Goal: Check status: Check status

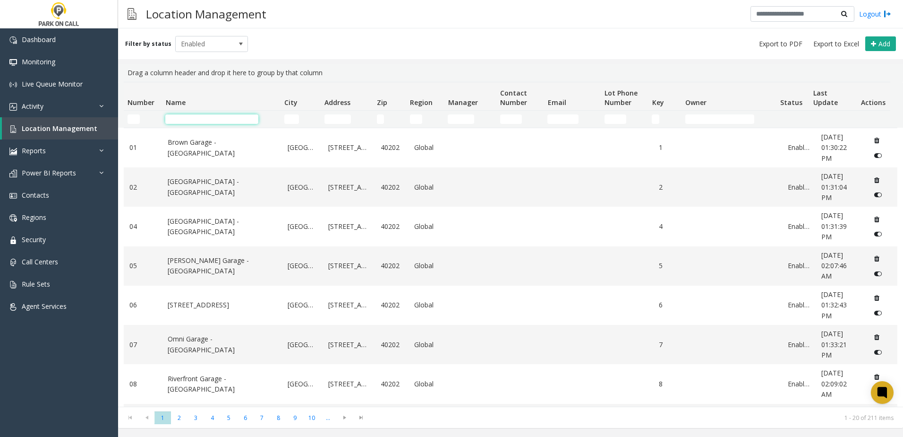
drag, startPoint x: 0, startPoint y: 0, endPoint x: 204, endPoint y: 120, distance: 236.5
click at [204, 120] on input "Name Filter" at bounding box center [211, 118] width 93 height 9
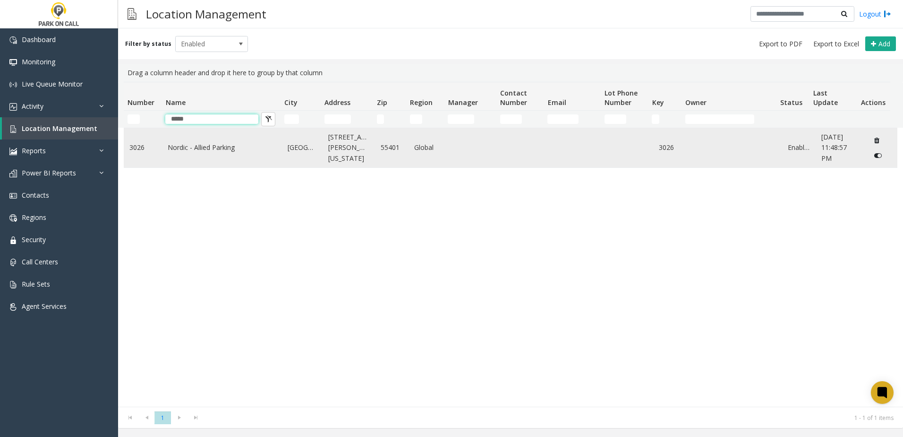
type input "*****"
click at [192, 154] on td "Nordic - Allied Parking" at bounding box center [222, 147] width 120 height 39
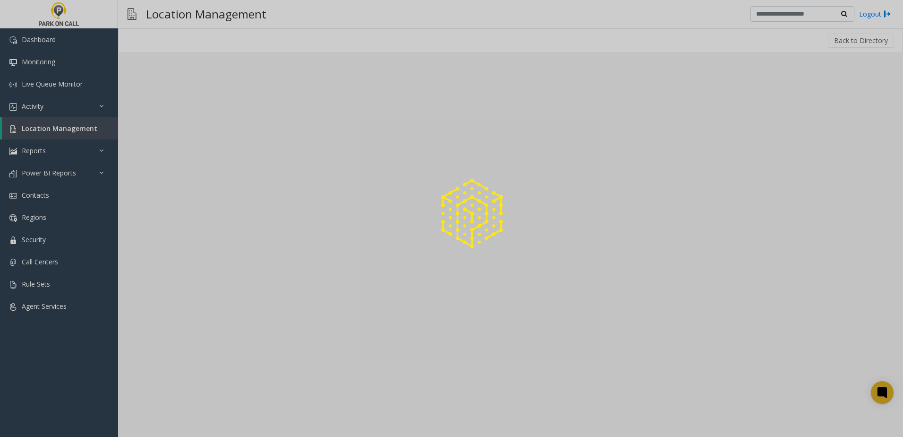
click at [196, 145] on div at bounding box center [451, 218] width 903 height 437
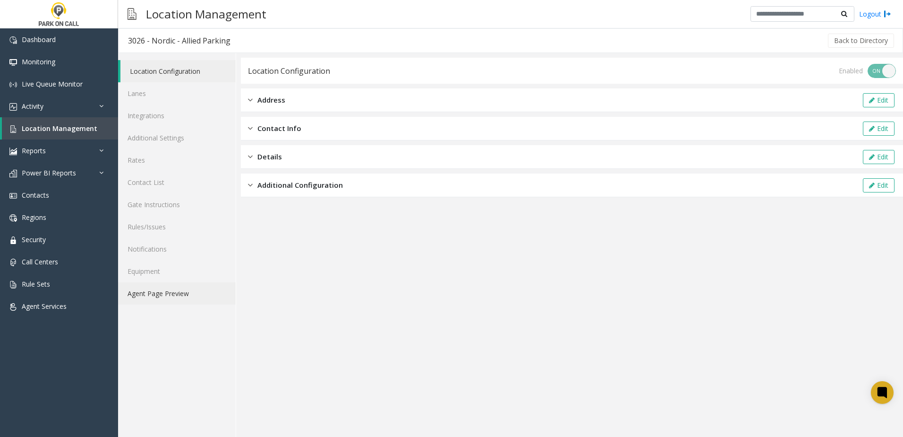
click at [168, 296] on link "Agent Page Preview" at bounding box center [177, 293] width 118 height 22
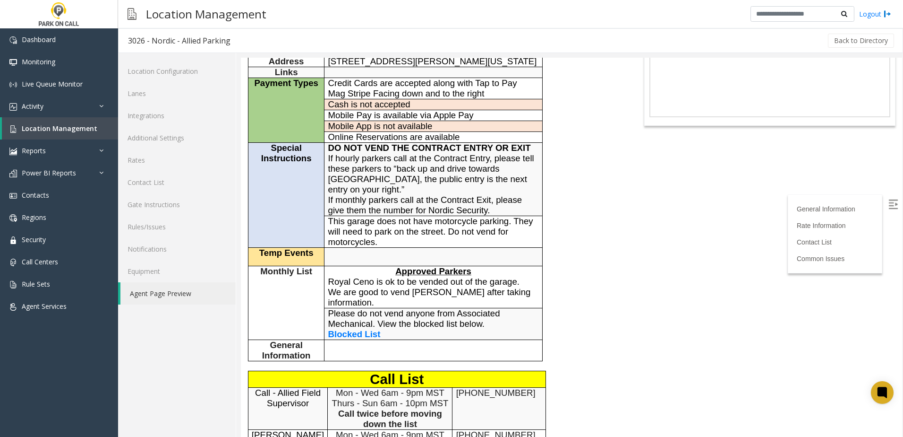
scroll to position [47, 0]
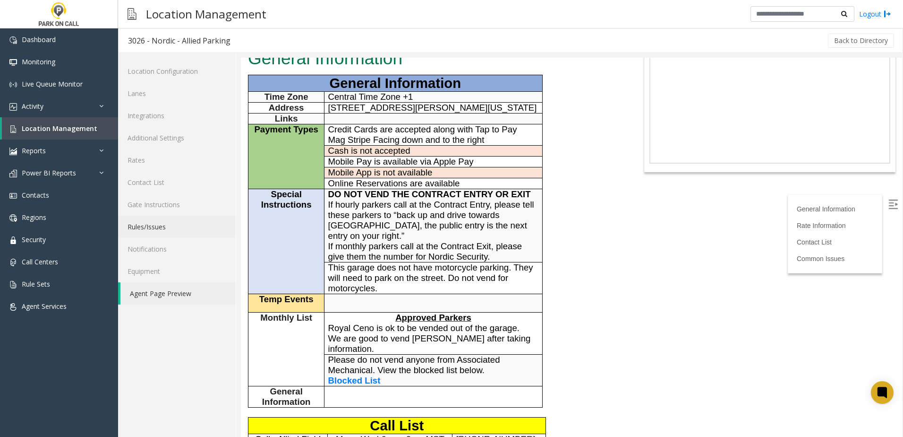
click at [171, 224] on link "Rules/Issues" at bounding box center [177, 226] width 118 height 22
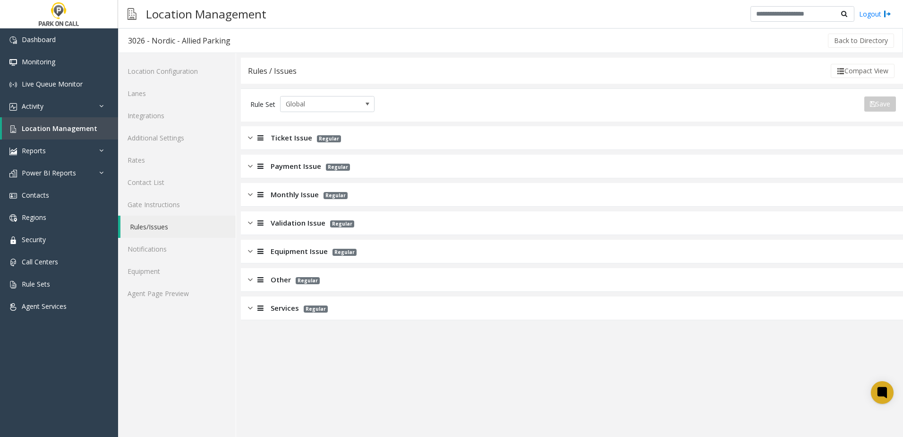
click at [305, 197] on span "Monthly Issue" at bounding box center [295, 194] width 48 height 11
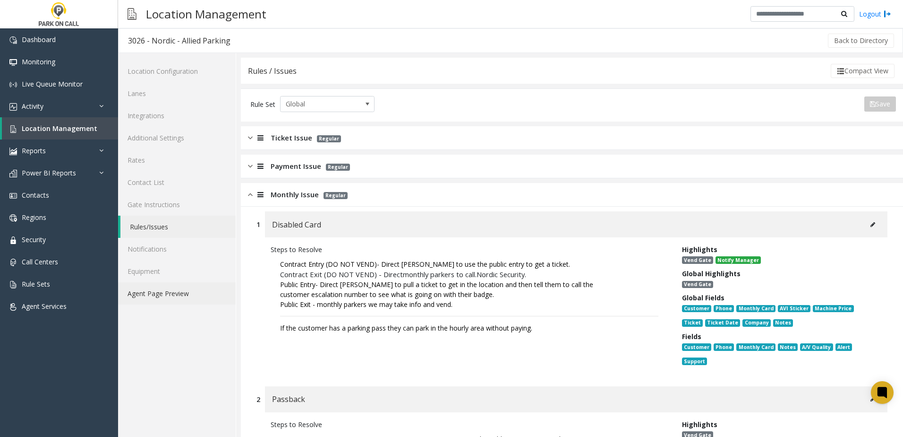
click at [189, 290] on link "Agent Page Preview" at bounding box center [177, 293] width 118 height 22
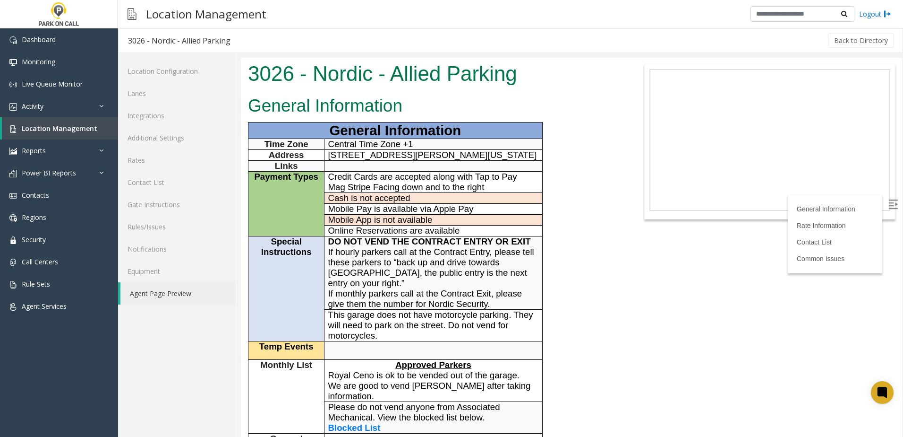
click at [413, 254] on span "If hourly parkers call at the Contract Entry, please tell these parkers to “bac…" at bounding box center [431, 267] width 206 height 41
click at [391, 255] on span "If hourly parkers call at the Contract Entry, please tell these parkers to “bac…" at bounding box center [431, 267] width 206 height 41
click at [386, 255] on span "If hourly parkers call at the Contract Entry, please tell these parkers to “bac…" at bounding box center [431, 267] width 206 height 41
click at [385, 249] on span "If hourly parkers call at the Contract Entry, please tell these parkers to “bac…" at bounding box center [431, 267] width 206 height 41
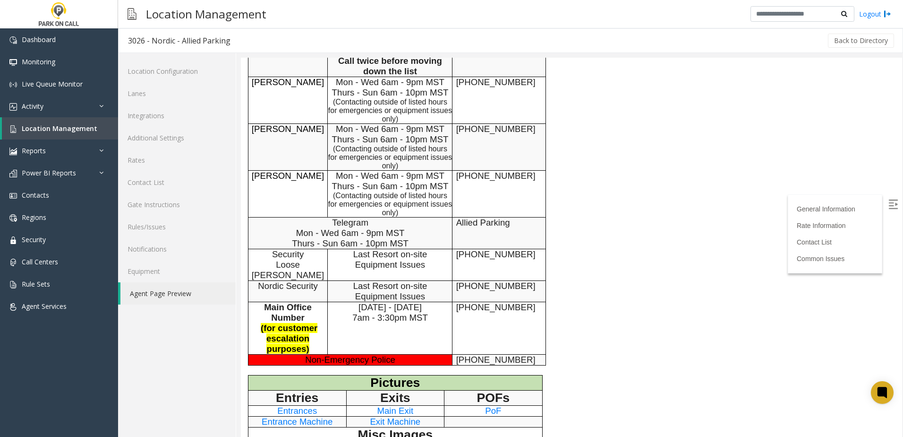
scroll to position [567, 0]
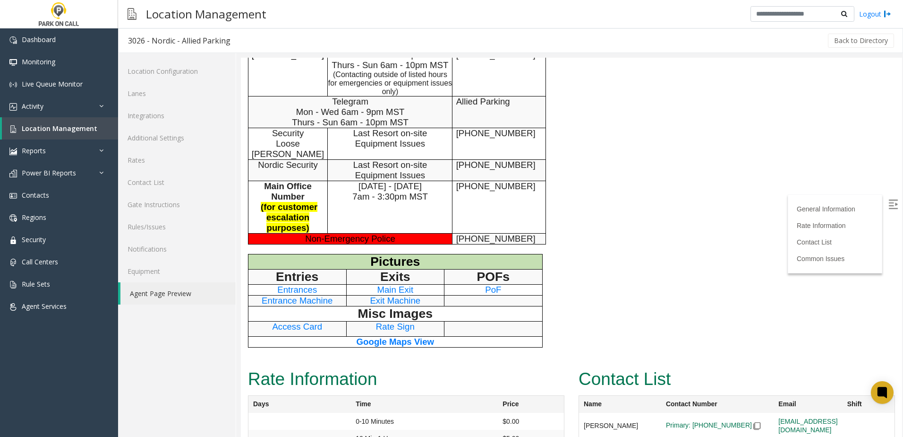
click at [304, 284] on span "Entrances" at bounding box center [297, 289] width 40 height 10
click at [303, 295] on span "Entrance Machine" at bounding box center [297, 300] width 71 height 10
drag, startPoint x: 263, startPoint y: 129, endPoint x: 265, endPoint y: 144, distance: 14.7
click at [263, 130] on p "Security Loose [PERSON_NAME]" at bounding box center [288, 143] width 72 height 31
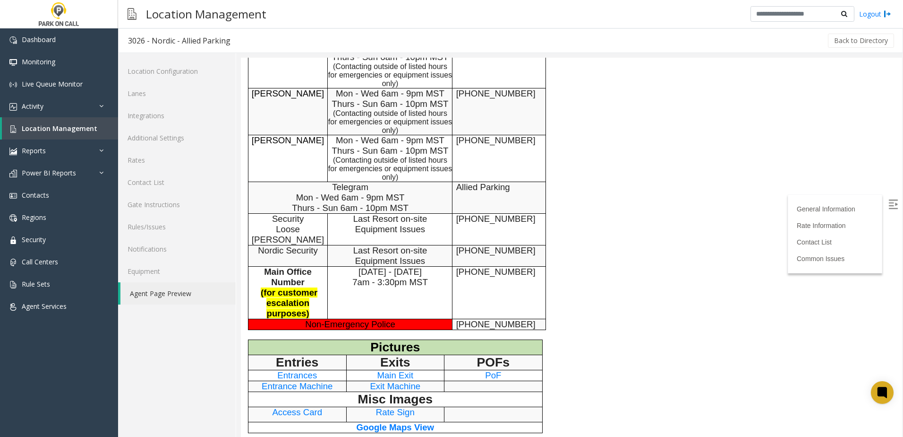
scroll to position [472, 0]
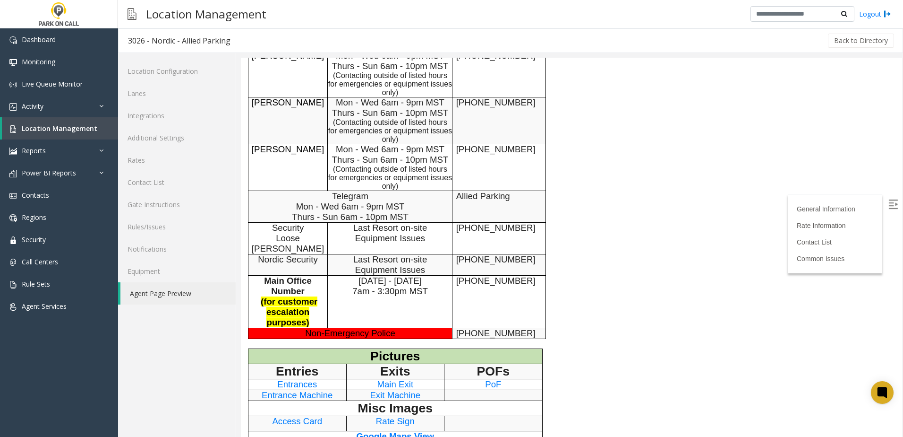
click at [493, 254] on span "[PHONE_NUMBER]" at bounding box center [495, 259] width 79 height 10
click at [595, 240] on div "General Information General Information Time Zone Central Time Zone +1 Address …" at bounding box center [434, 40] width 386 height 840
click at [616, 250] on div "General Information General Information Time Zone Central Time Zone +1 Address …" at bounding box center [434, 40] width 386 height 840
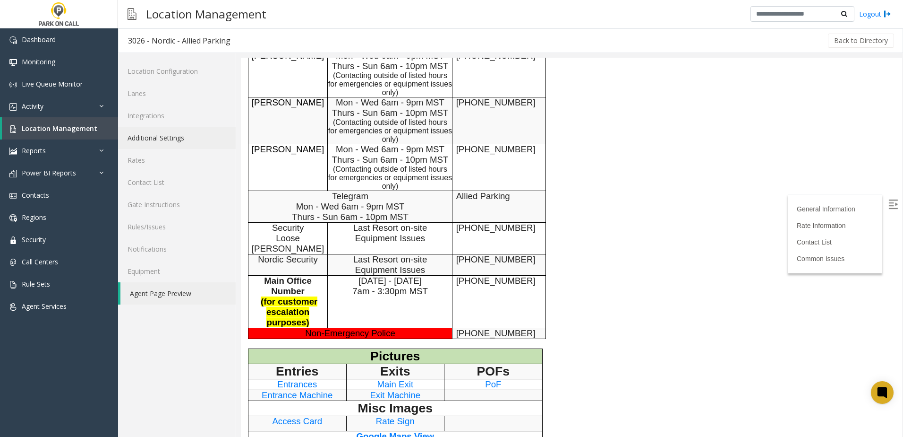
click at [149, 143] on link "Additional Settings" at bounding box center [177, 138] width 118 height 22
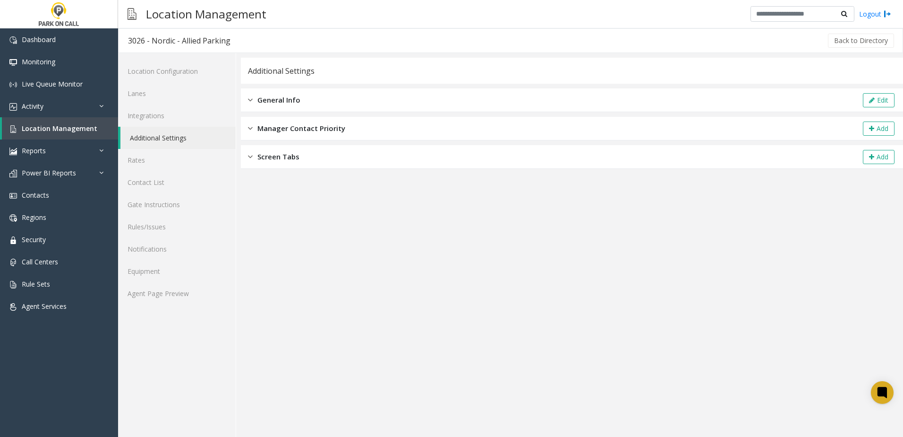
click at [266, 99] on span "General Info" at bounding box center [278, 99] width 43 height 11
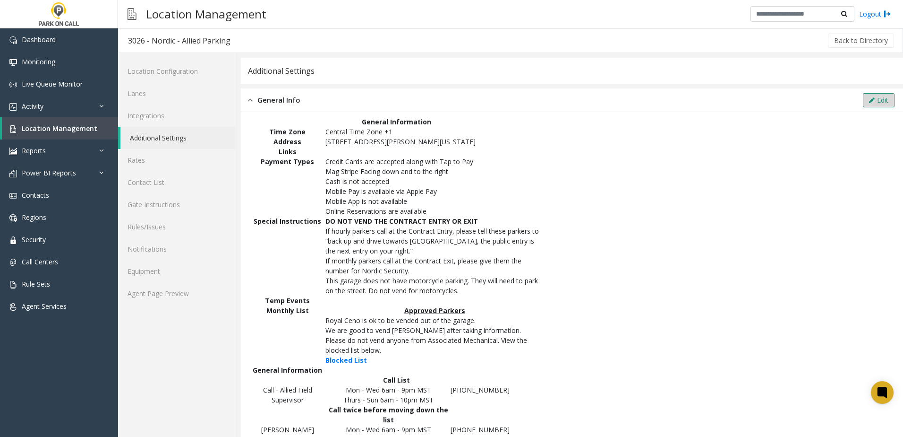
click at [880, 97] on button "Edit" at bounding box center [879, 100] width 32 height 14
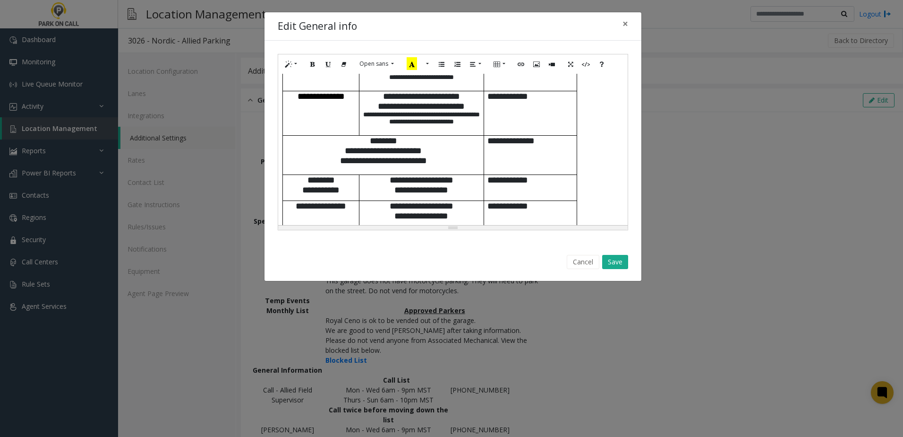
scroll to position [530, 0]
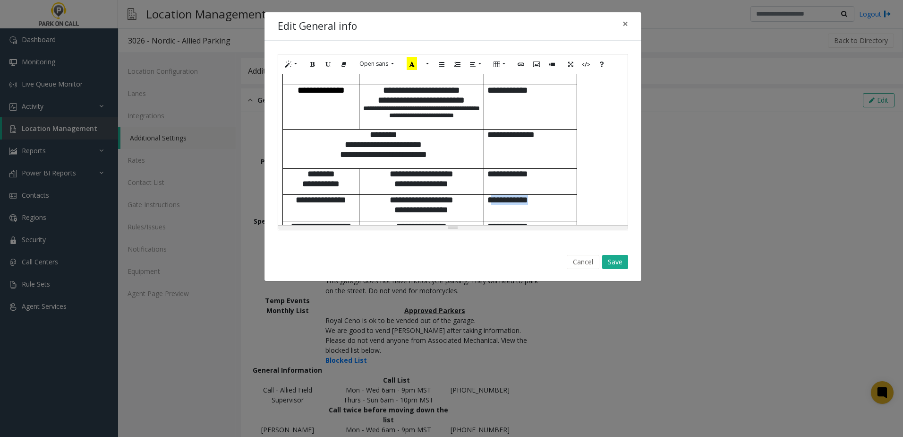
drag, startPoint x: 546, startPoint y: 184, endPoint x: 491, endPoint y: 183, distance: 54.8
click at [491, 195] on p "**********" at bounding box center [531, 200] width 86 height 10
click at [547, 195] on p "**********" at bounding box center [531, 200] width 86 height 10
click at [617, 262] on button "Save" at bounding box center [615, 262] width 26 height 14
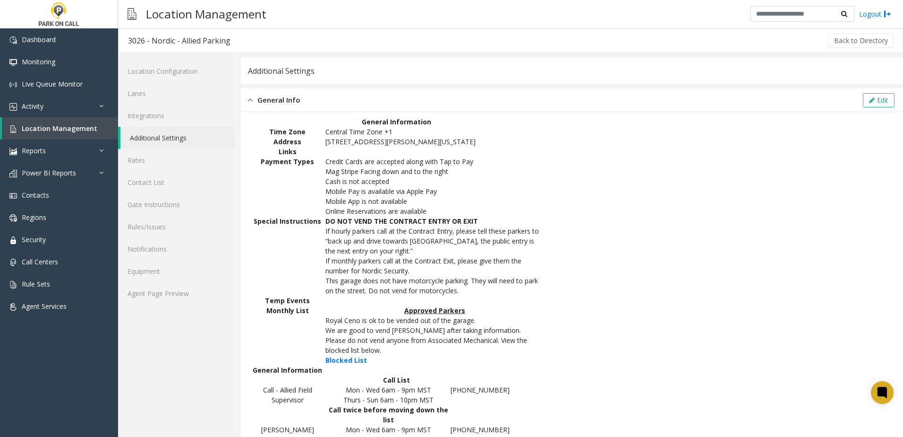
click at [377, 343] on span "Please do not vend anyone from Associated Mechanical. View the blocked list bel…" at bounding box center [427, 344] width 202 height 19
click at [388, 349] on p "Please do not vend anyone from Associated Mechanical. View the blocked list bel…" at bounding box center [435, 345] width 218 height 20
click at [601, 69] on div "Additional Settings" at bounding box center [572, 71] width 662 height 26
click at [348, 238] on span "If hourly parkers call at the Contract Entry, please tell these parkers to “bac…" at bounding box center [433, 240] width 214 height 29
click at [336, 227] on span "If hourly parkers call at the Contract Entry, please tell these parkers to “bac…" at bounding box center [433, 240] width 214 height 29
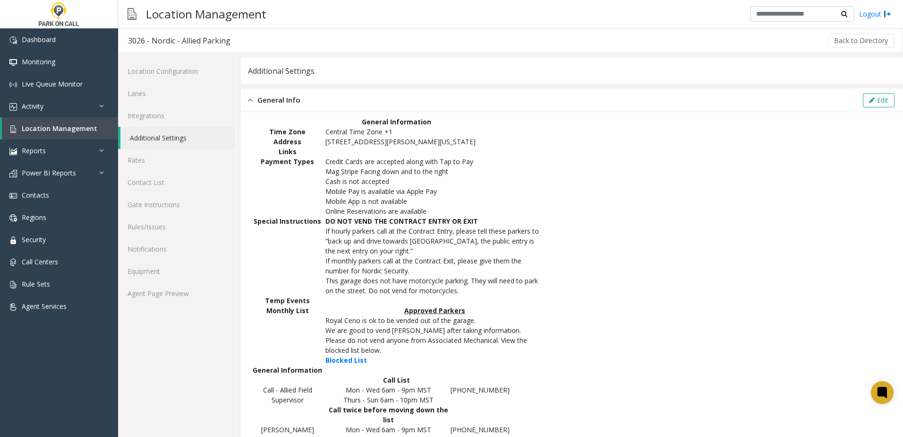
click at [386, 260] on span "If monthly parkers call at the Contract Exit, please give them the number for N…" at bounding box center [424, 265] width 196 height 19
click at [171, 198] on link "Gate Instructions" at bounding box center [177, 204] width 118 height 22
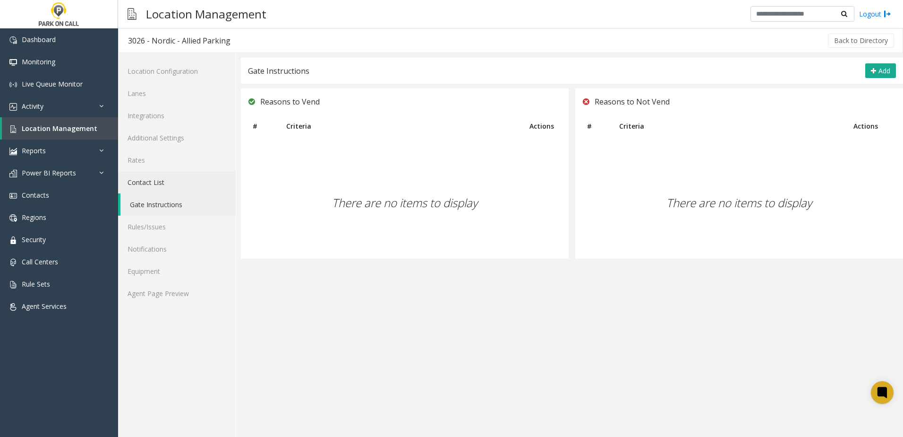
click at [165, 182] on link "Contact List" at bounding box center [177, 182] width 118 height 22
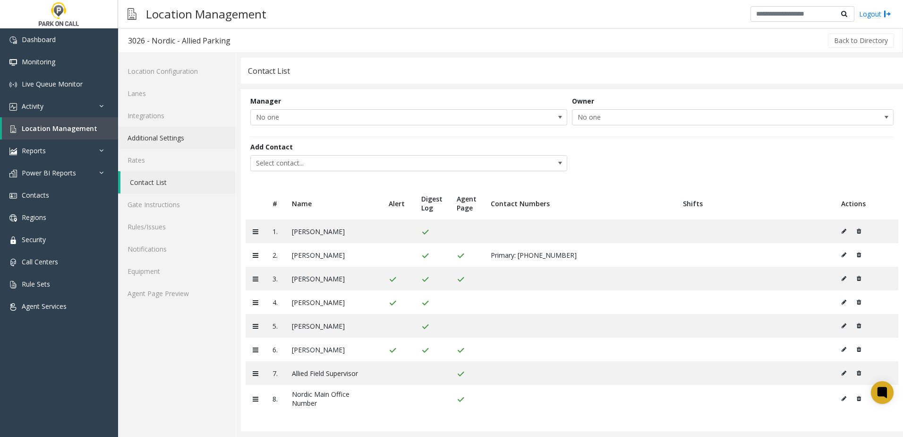
click at [153, 132] on link "Additional Settings" at bounding box center [177, 138] width 118 height 22
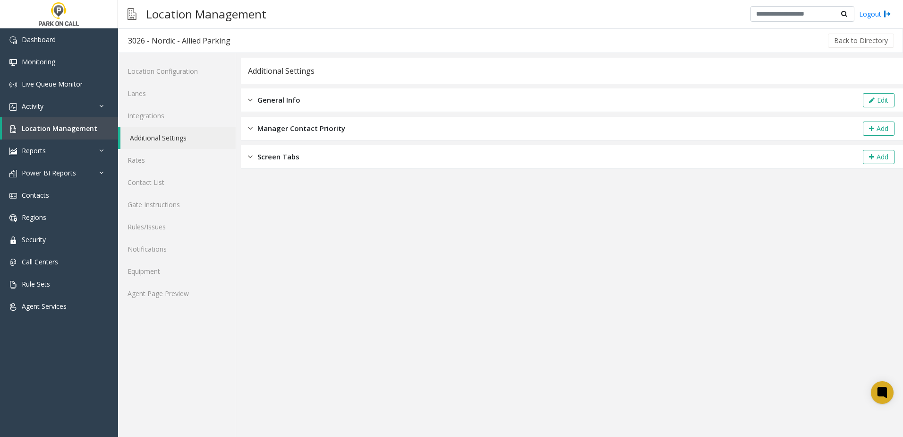
click at [290, 99] on span "General Info" at bounding box center [278, 99] width 43 height 11
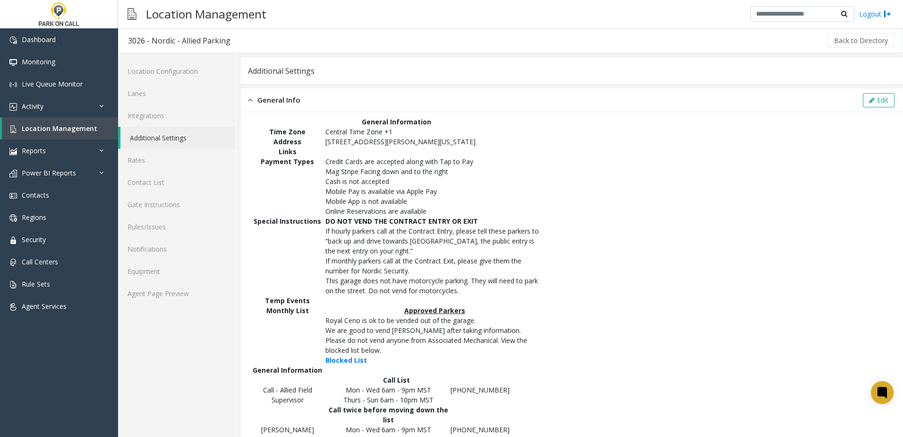
click at [280, 101] on span "General Info" at bounding box center [278, 99] width 43 height 11
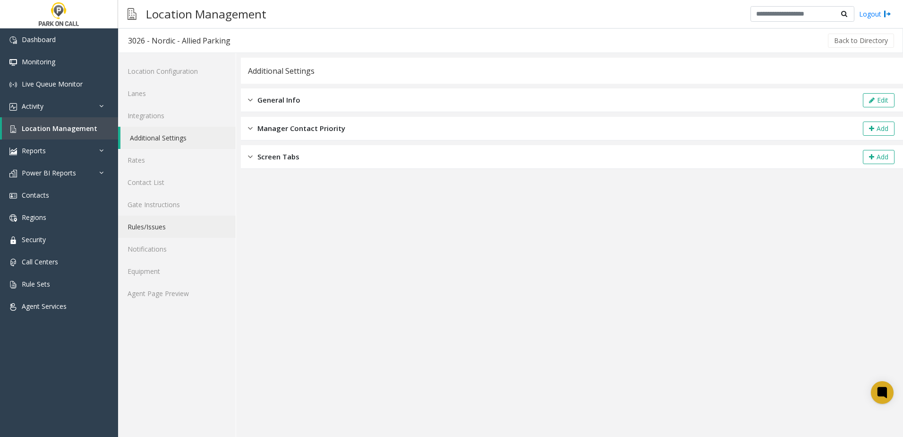
click at [156, 224] on link "Rules/Issues" at bounding box center [177, 226] width 118 height 22
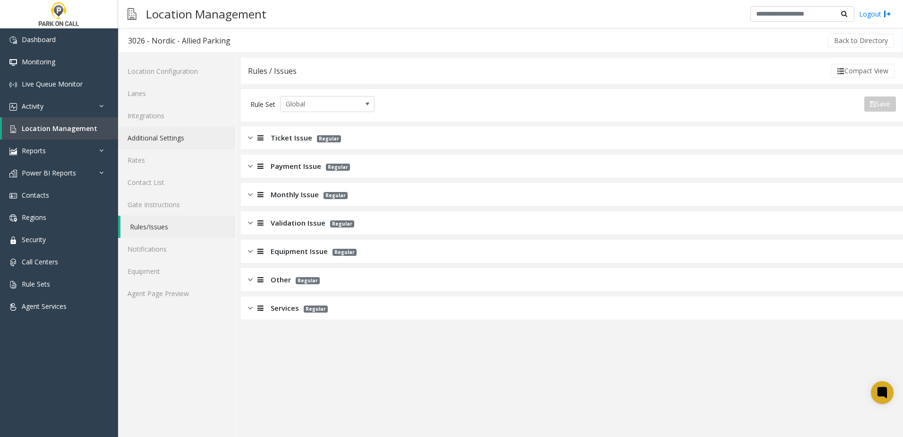
click at [155, 135] on link "Additional Settings" at bounding box center [177, 138] width 118 height 22
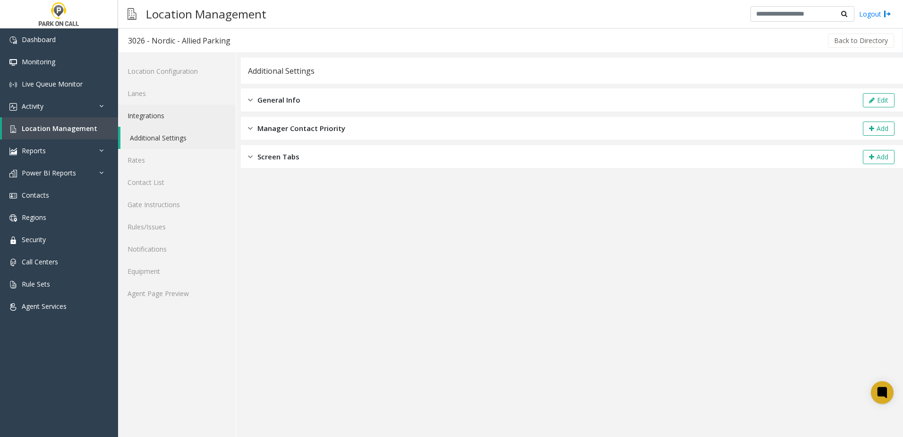
click at [157, 112] on link "Integrations" at bounding box center [177, 115] width 118 height 22
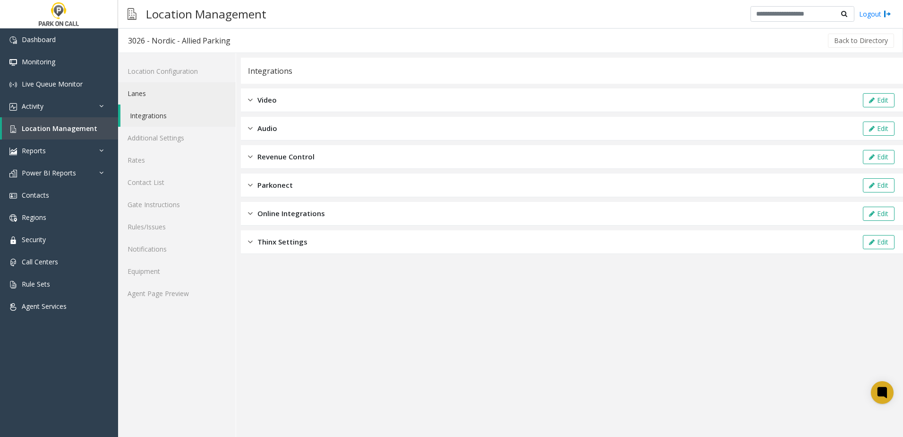
click at [147, 95] on link "Lanes" at bounding box center [177, 93] width 118 height 22
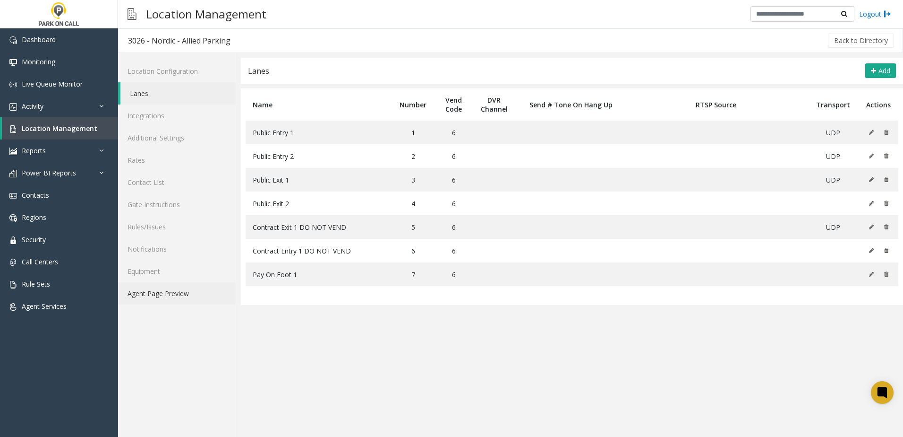
click at [180, 290] on link "Agent Page Preview" at bounding box center [177, 293] width 118 height 22
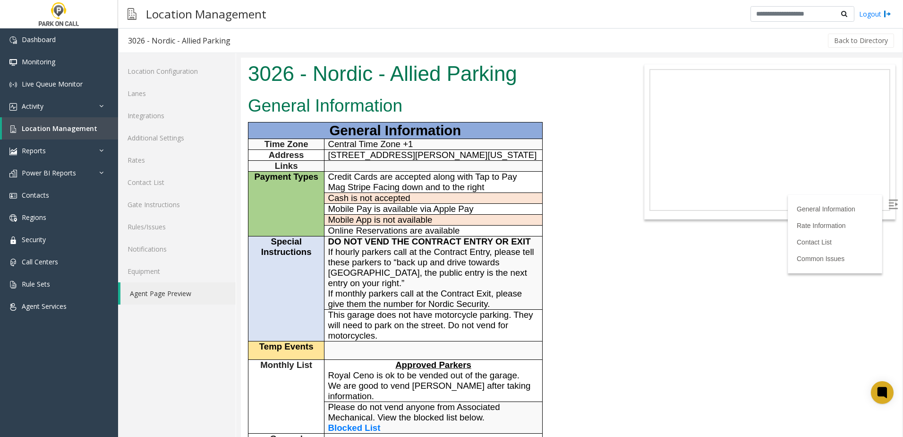
scroll to position [425, 0]
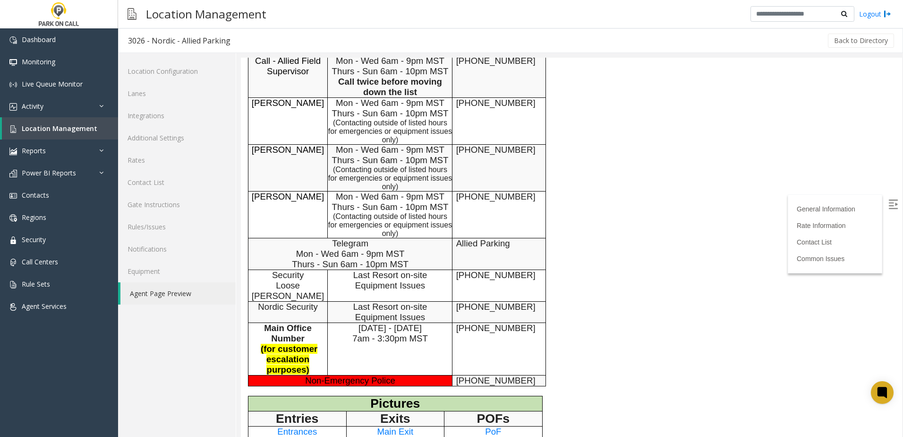
click at [555, 188] on div "General Information General Information Time Zone Central Time Zone +1 Address …" at bounding box center [434, 87] width 386 height 840
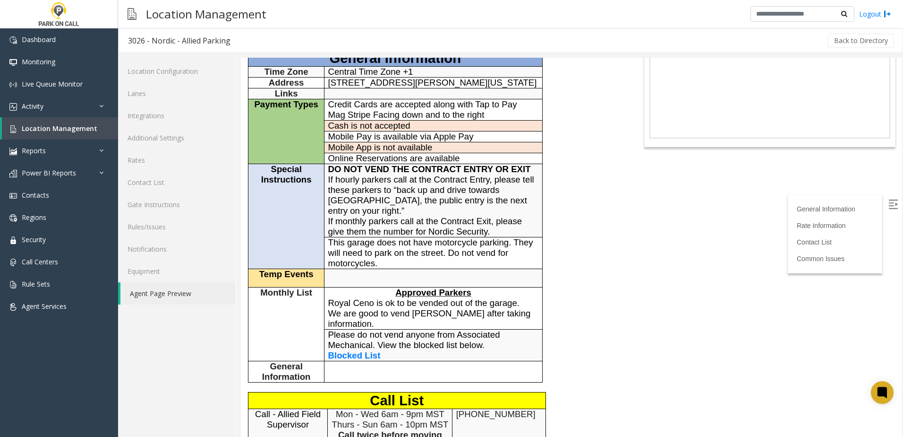
scroll to position [0, 0]
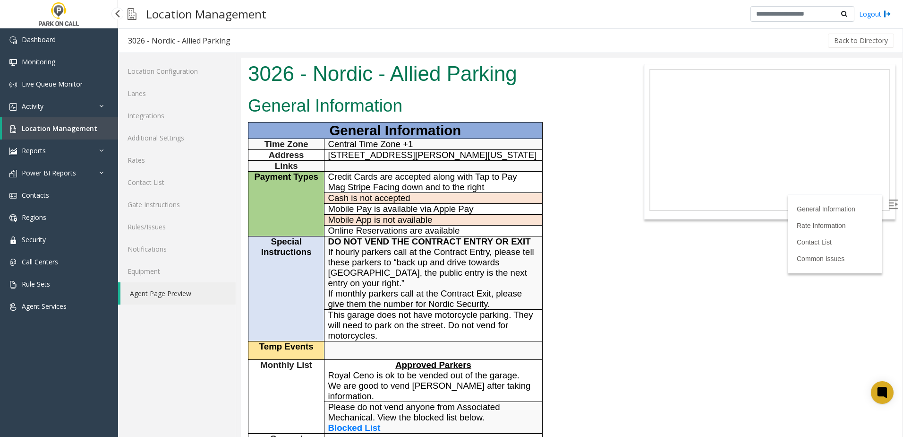
click at [53, 130] on span "Location Management" at bounding box center [60, 128] width 76 height 9
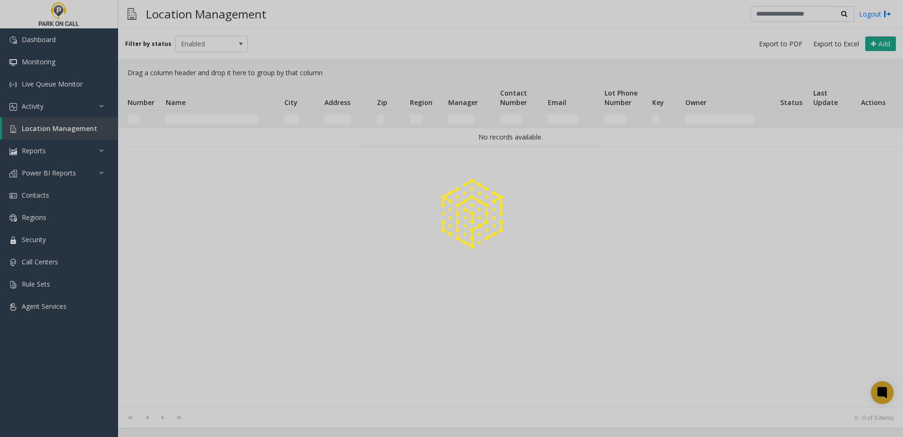
click at [208, 118] on div at bounding box center [451, 218] width 903 height 437
click at [206, 120] on div at bounding box center [451, 218] width 903 height 437
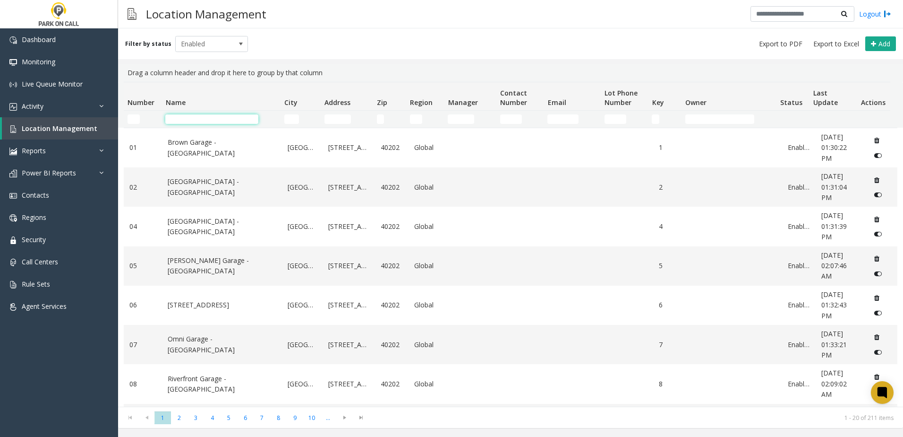
click at [208, 120] on input "Name Filter" at bounding box center [211, 118] width 93 height 9
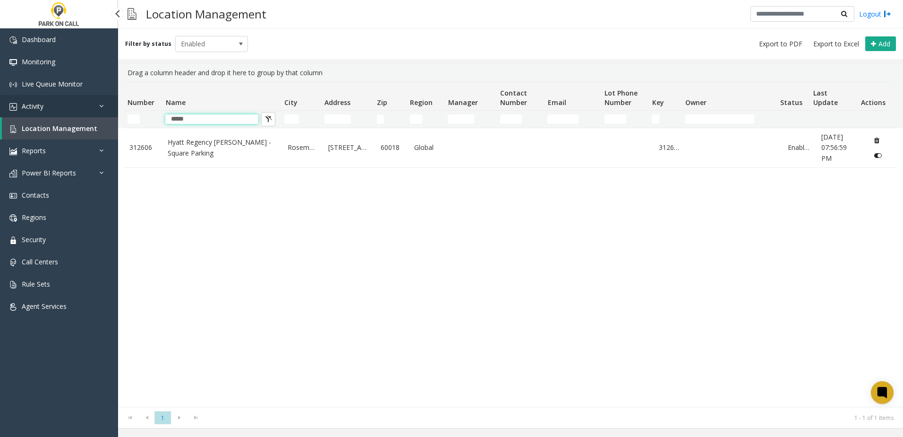
type input "*****"
click at [71, 104] on link "Activity" at bounding box center [59, 106] width 118 height 22
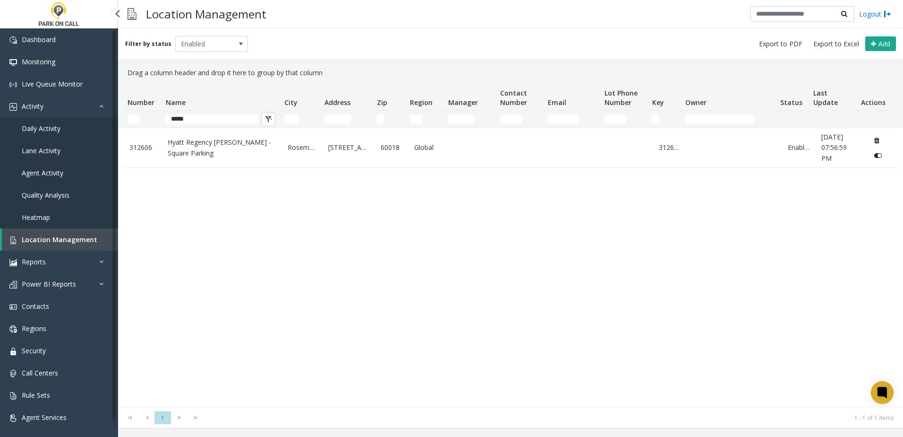
click at [43, 129] on span "Daily Activity" at bounding box center [41, 128] width 39 height 9
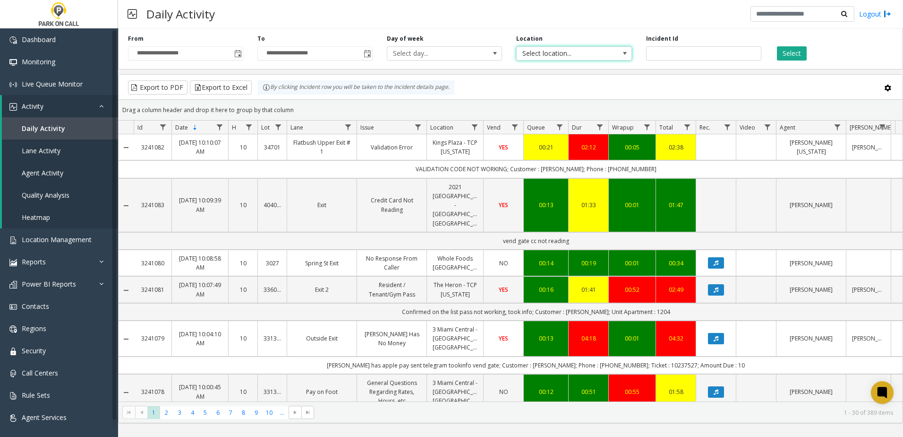
click at [551, 55] on span "Select location..." at bounding box center [563, 53] width 92 height 13
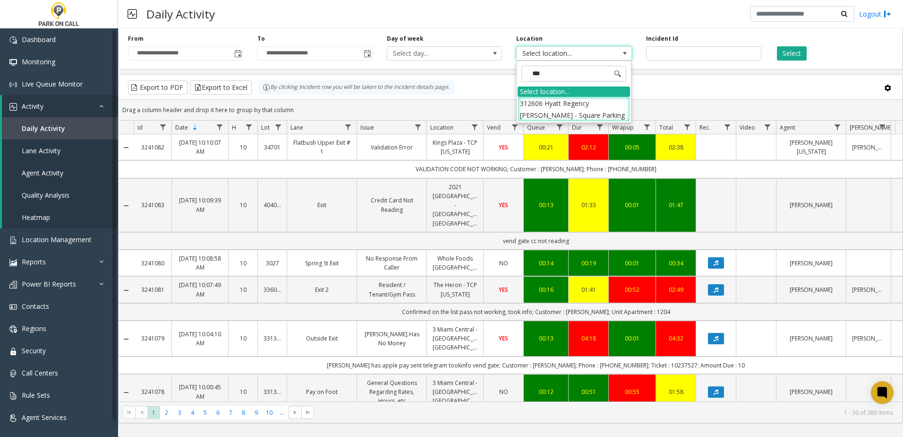
type input "****"
click at [573, 111] on li "312606 Hyatt Regency [PERSON_NAME] - Square Parking" at bounding box center [574, 109] width 112 height 25
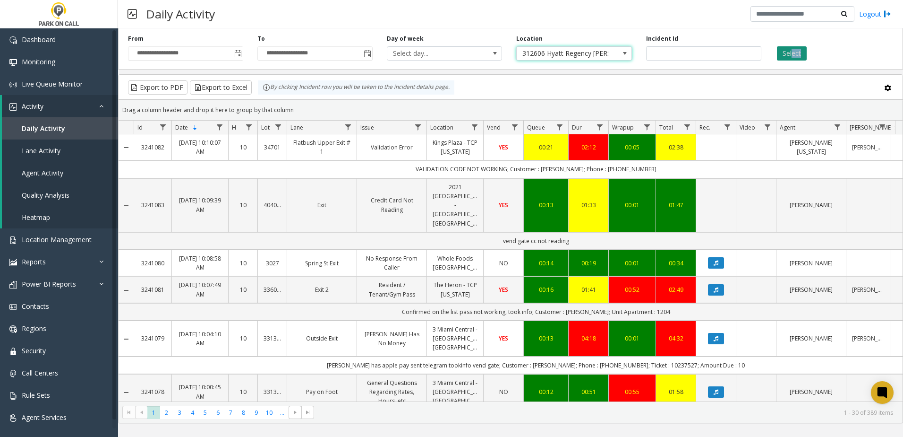
click at [793, 60] on div "**********" at bounding box center [510, 47] width 785 height 45
drag, startPoint x: 793, startPoint y: 60, endPoint x: 790, endPoint y: 54, distance: 7.0
click at [790, 54] on button "Select" at bounding box center [792, 53] width 30 height 14
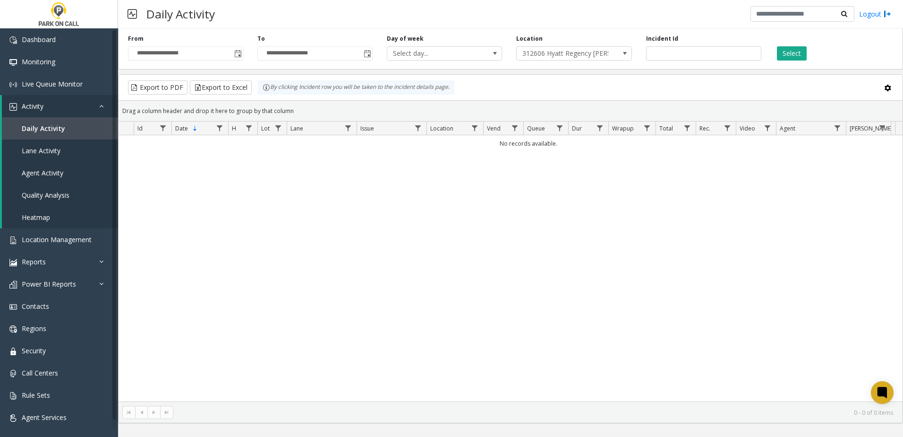
click at [497, 249] on div "No records available." at bounding box center [511, 268] width 784 height 266
drag, startPoint x: 629, startPoint y: 229, endPoint x: 628, endPoint y: 220, distance: 9.0
click at [629, 229] on div "No records available." at bounding box center [511, 268] width 784 height 266
click at [68, 242] on span "Location Management" at bounding box center [57, 239] width 70 height 9
